Goal: Task Accomplishment & Management: Manage account settings

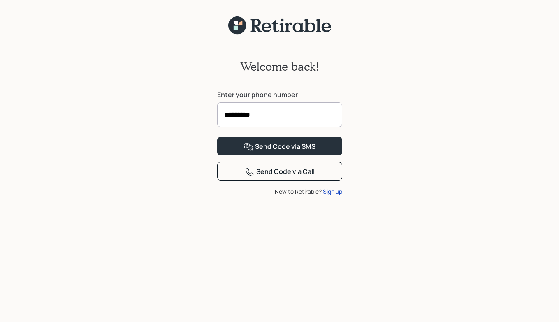
type input "**********"
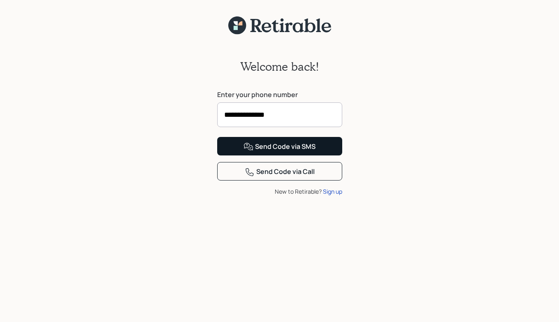
click at [270, 152] on div "Send Code via SMS" at bounding box center [280, 147] width 72 height 10
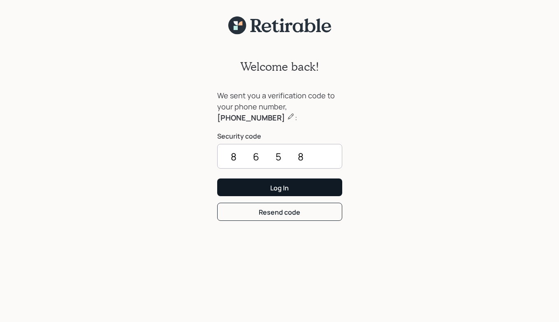
type input "8658"
click at [280, 188] on div "Log In" at bounding box center [279, 188] width 19 height 9
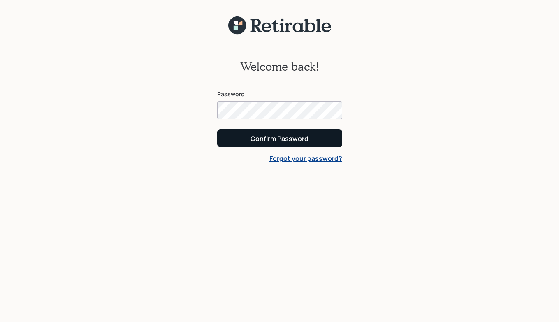
click at [243, 134] on button "Confirm Password" at bounding box center [279, 138] width 125 height 18
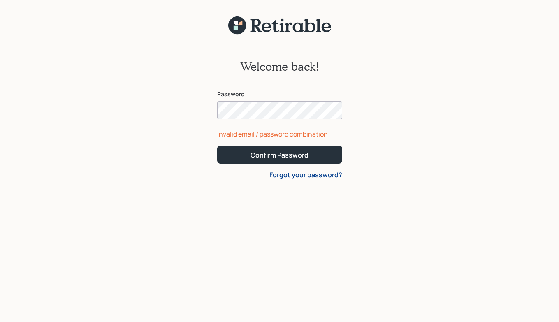
click at [307, 87] on div "Welcome back! Password Invalid email / password combination Confirm Password Fo…" at bounding box center [279, 120] width 125 height 120
click at [279, 154] on button "Confirm Password" at bounding box center [279, 155] width 125 height 18
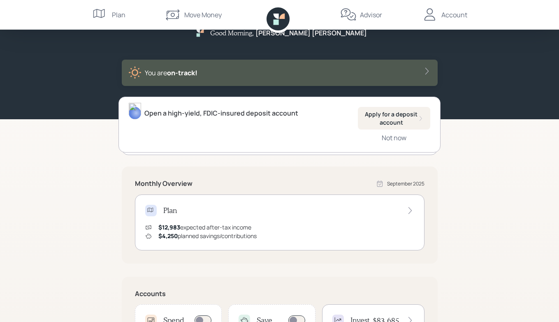
scroll to position [18, 0]
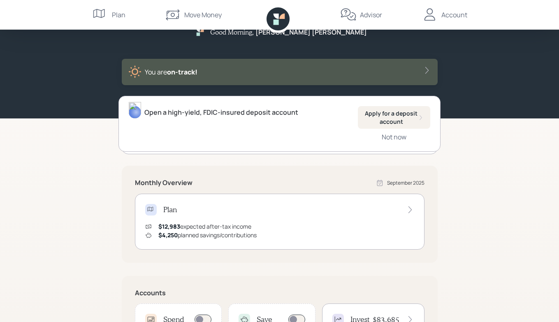
click at [454, 17] on div "Account" at bounding box center [455, 15] width 26 height 10
